Goal: Check status: Check status

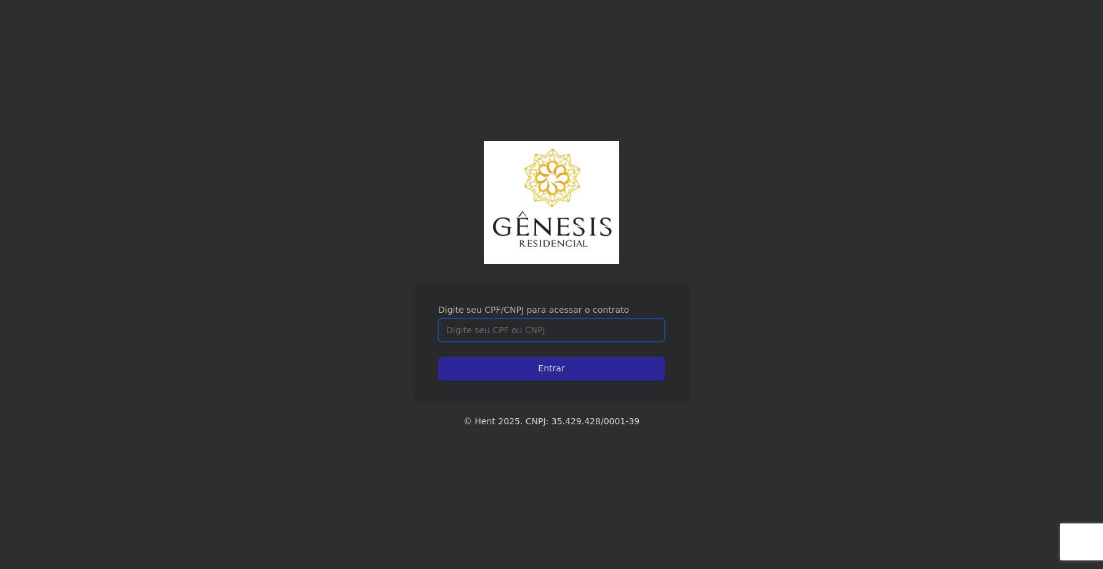
click at [494, 319] on input "Digite seu CPF/CNPJ para acessar o contrato" at bounding box center [551, 329] width 226 height 23
click at [500, 329] on input "Digite seu CPF/CNPJ para acessar o contrato" at bounding box center [551, 329] width 226 height 23
type input "44319529855"
click at [438, 356] on input "Entrar" at bounding box center [551, 368] width 226 height 24
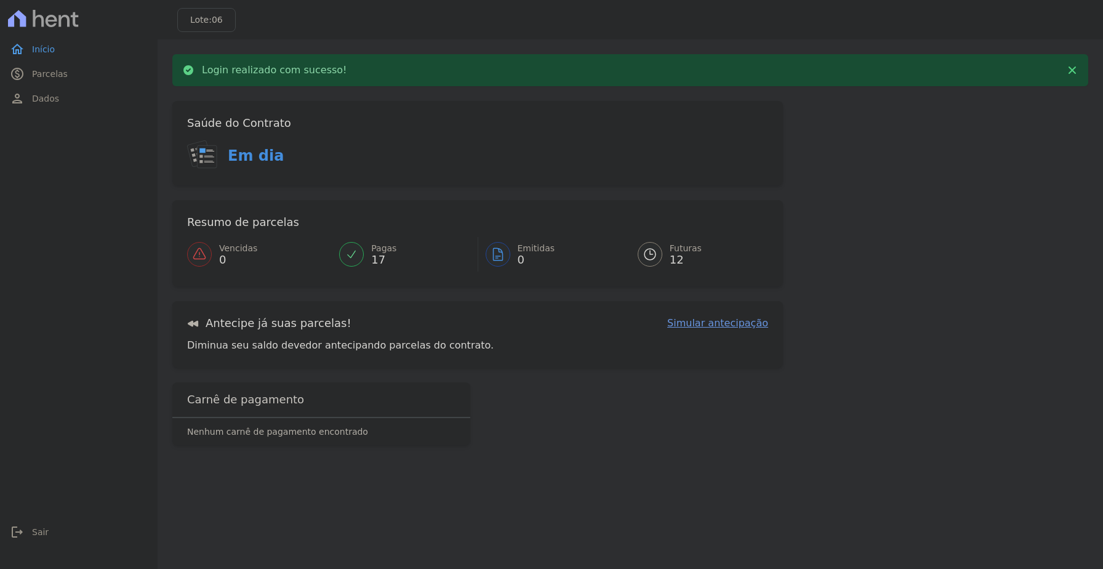
click at [668, 257] on link "Futuras 12" at bounding box center [695, 254] width 145 height 34
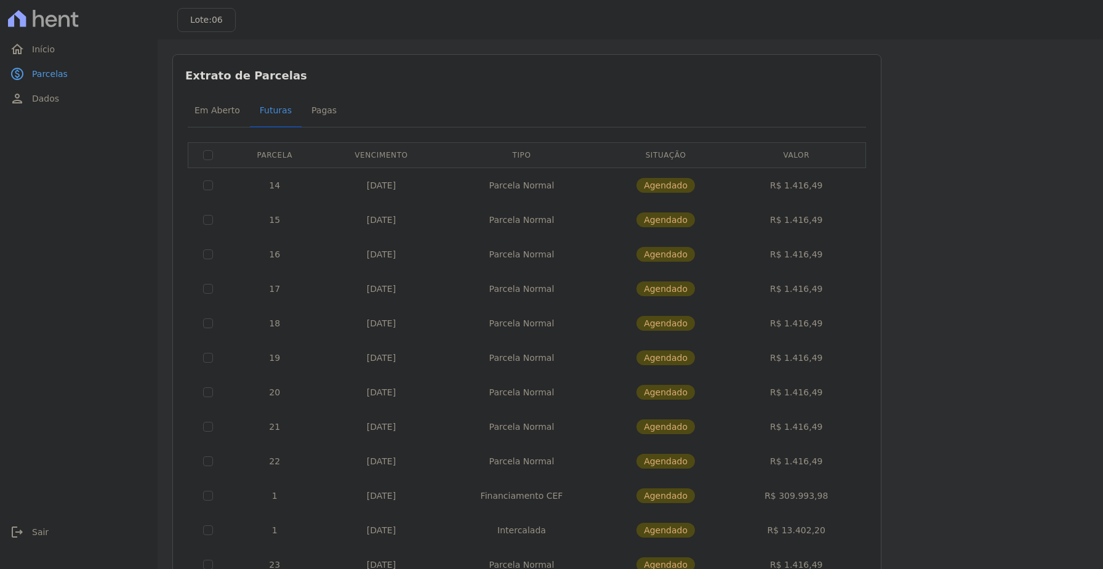
drag, startPoint x: 193, startPoint y: 184, endPoint x: 825, endPoint y: 543, distance: 726.7
click at [825, 543] on tbody "14 [DATE] [GEOGRAPHIC_DATA] [GEOGRAPHIC_DATA] R$ 1.416,49 15 [DATE] [GEOGRAPHIC…" at bounding box center [527, 374] width 678 height 414
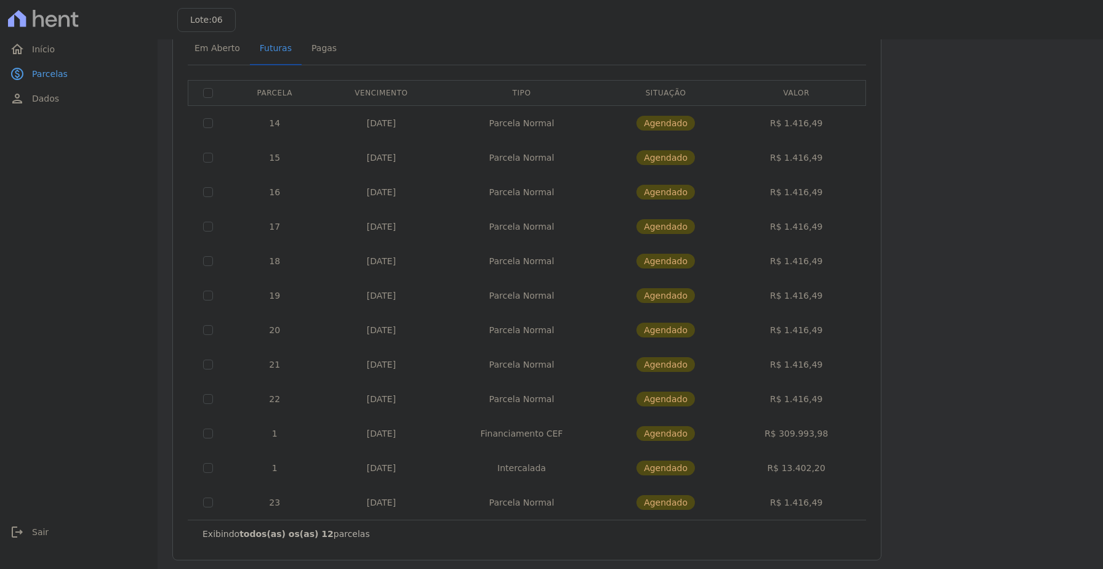
scroll to position [68, 0]
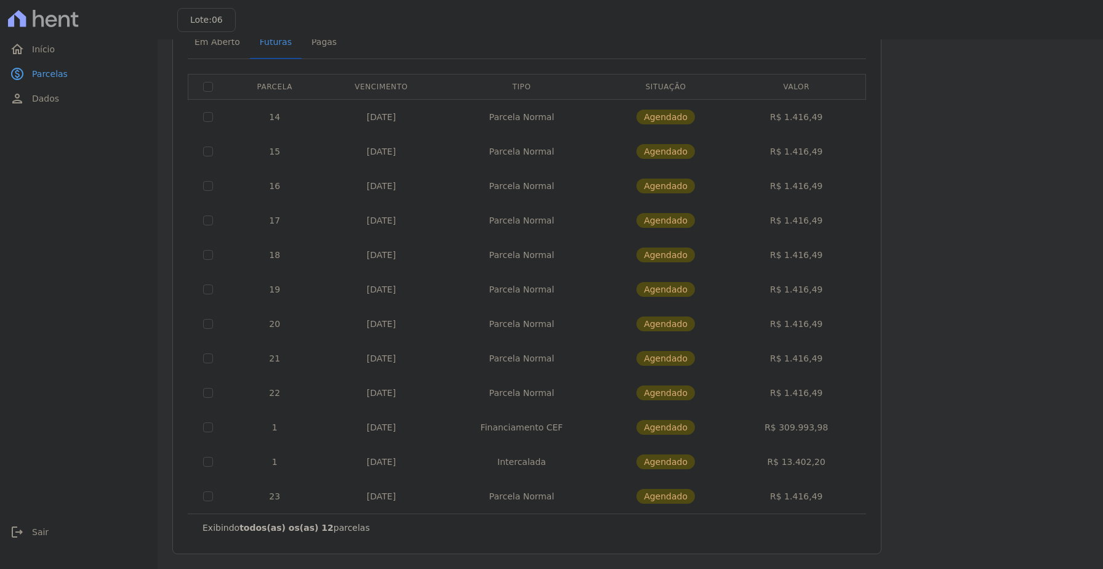
click at [826, 487] on td "R$ 1.416,49" at bounding box center [796, 496] width 134 height 34
drag, startPoint x: 836, startPoint y: 428, endPoint x: 489, endPoint y: 431, distance: 347.7
click at [489, 431] on tr "1 [DATE] Financiamento CEF [GEOGRAPHIC_DATA] R$ 309.993,98" at bounding box center [527, 427] width 678 height 34
copy tr "Financiamento CEF Agendado R$ 309.993,98"
drag, startPoint x: 412, startPoint y: 425, endPoint x: 364, endPoint y: 432, distance: 48.0
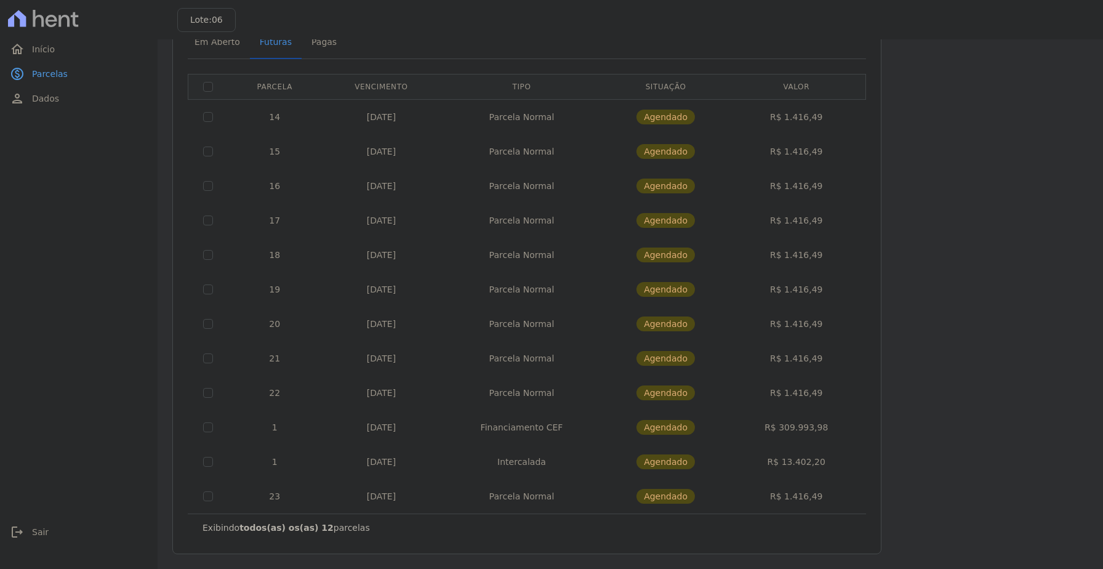
click at [364, 432] on td "[DATE]" at bounding box center [381, 427] width 119 height 34
copy td "[DATE]"
click at [1063, 108] on div "Listagem de parcelas Baixar PDF Extrato de Parcelas Em [GEOGRAPHIC_DATA] Futura…" at bounding box center [630, 270] width 916 height 568
